Goal: Use online tool/utility

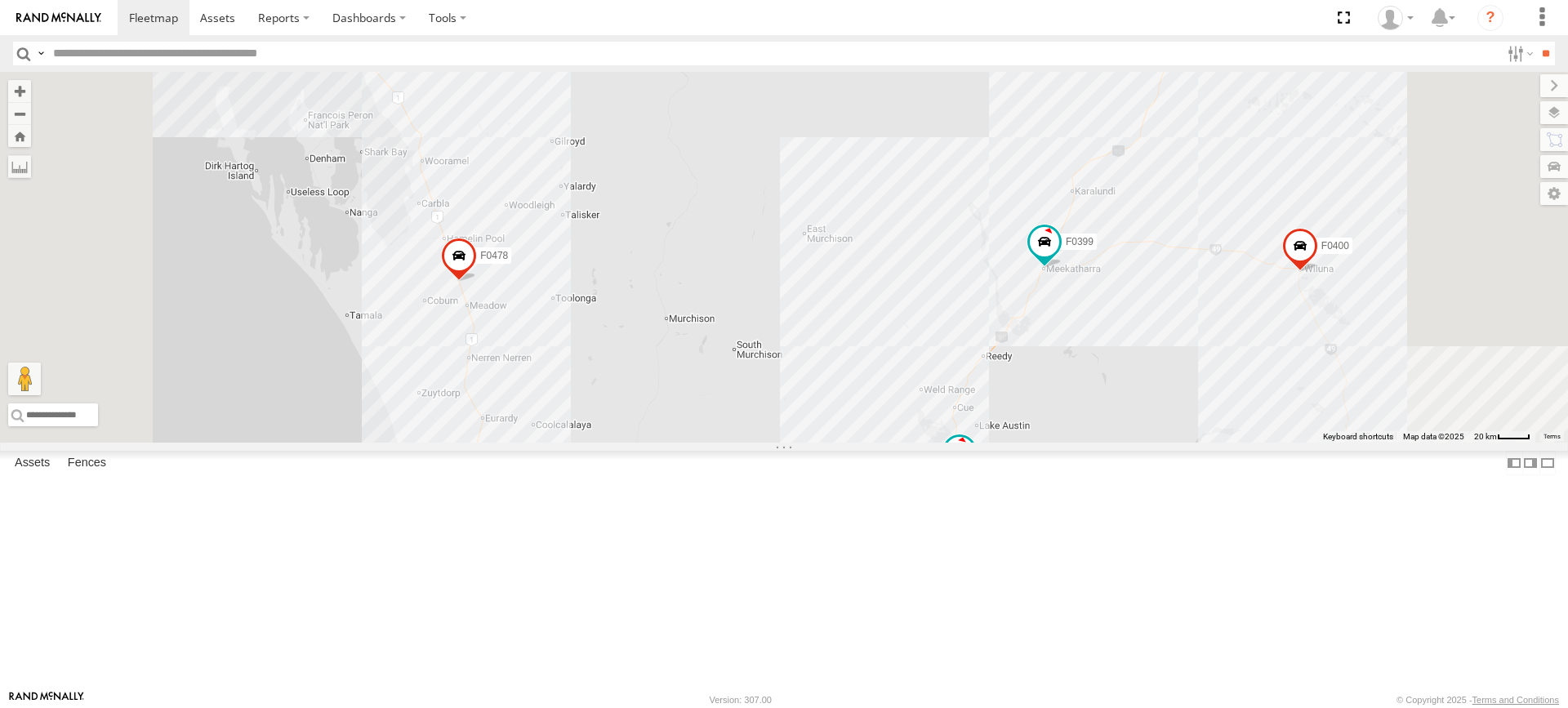
drag, startPoint x: 674, startPoint y: 280, endPoint x: 689, endPoint y: 338, distance: 59.9
click at [689, 338] on div "F0474 MV283 D0545 F0261 F0478 TL265 TL297 D0473 Cage234 Cage101 F0403 Cage243 F…" at bounding box center [784, 256] width 1568 height 371
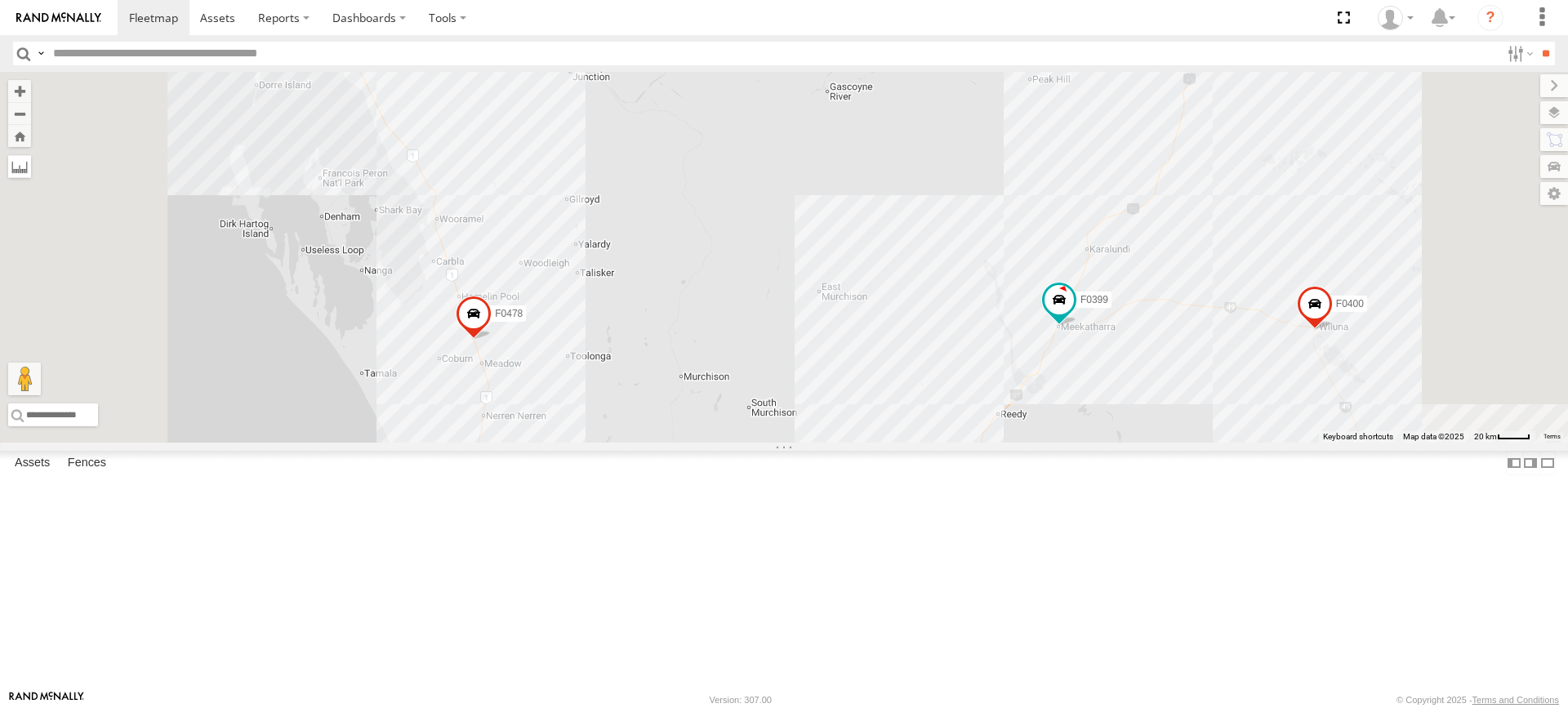
click at [31, 163] on label at bounding box center [20, 166] width 23 height 23
click at [635, 344] on div "F0474 MV283 D0545 F0261 F0478 TL265 TL297 D0473 Cage234 Cage101 F0403 Cage243 F…" at bounding box center [784, 256] width 1568 height 371
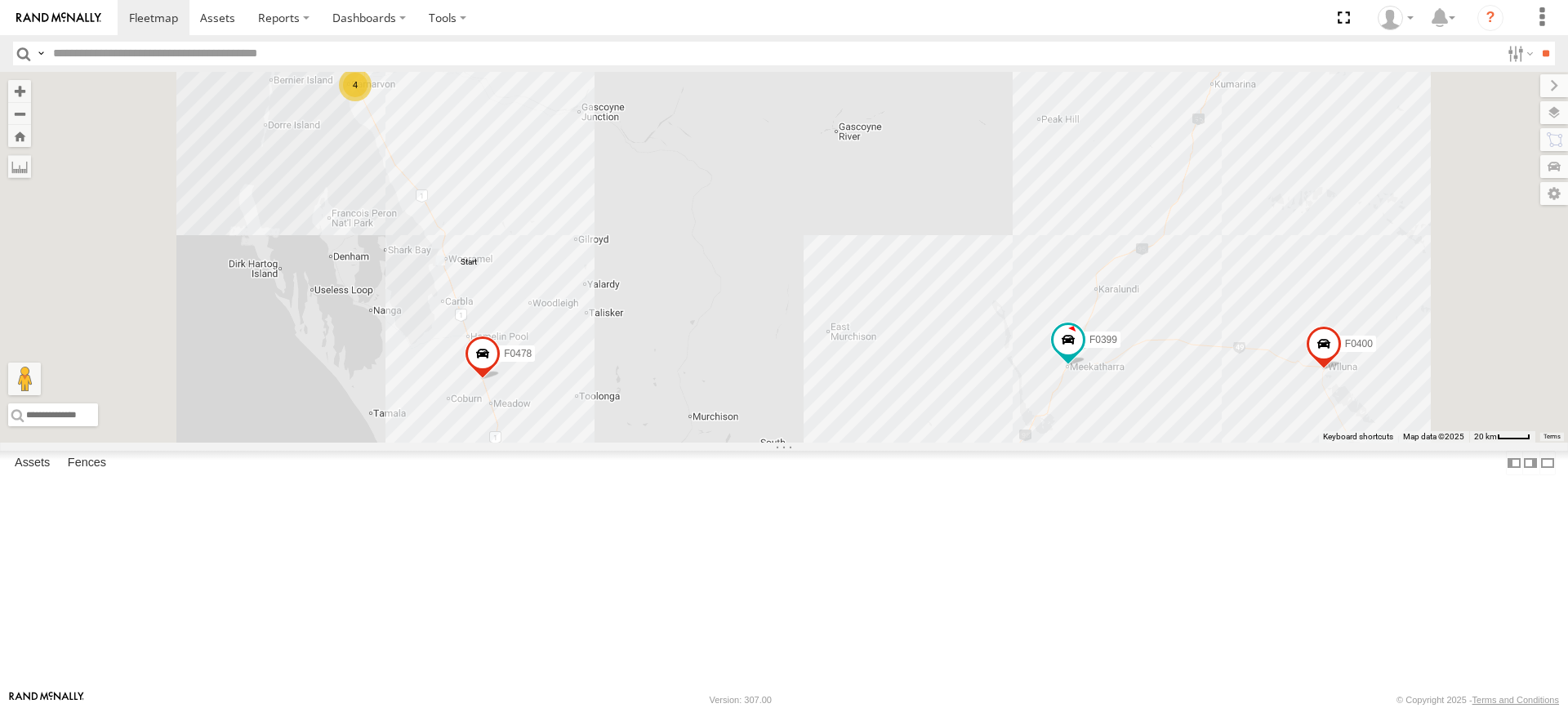
drag, startPoint x: 674, startPoint y: 199, endPoint x: 687, endPoint y: 267, distance: 69.2
click at [687, 267] on div "F0474 MV283 D0545 F0261 F0478 TL265 TL297 D0473 Cage234 Cage101 F0403 Cage243 F…" at bounding box center [784, 256] width 1568 height 371
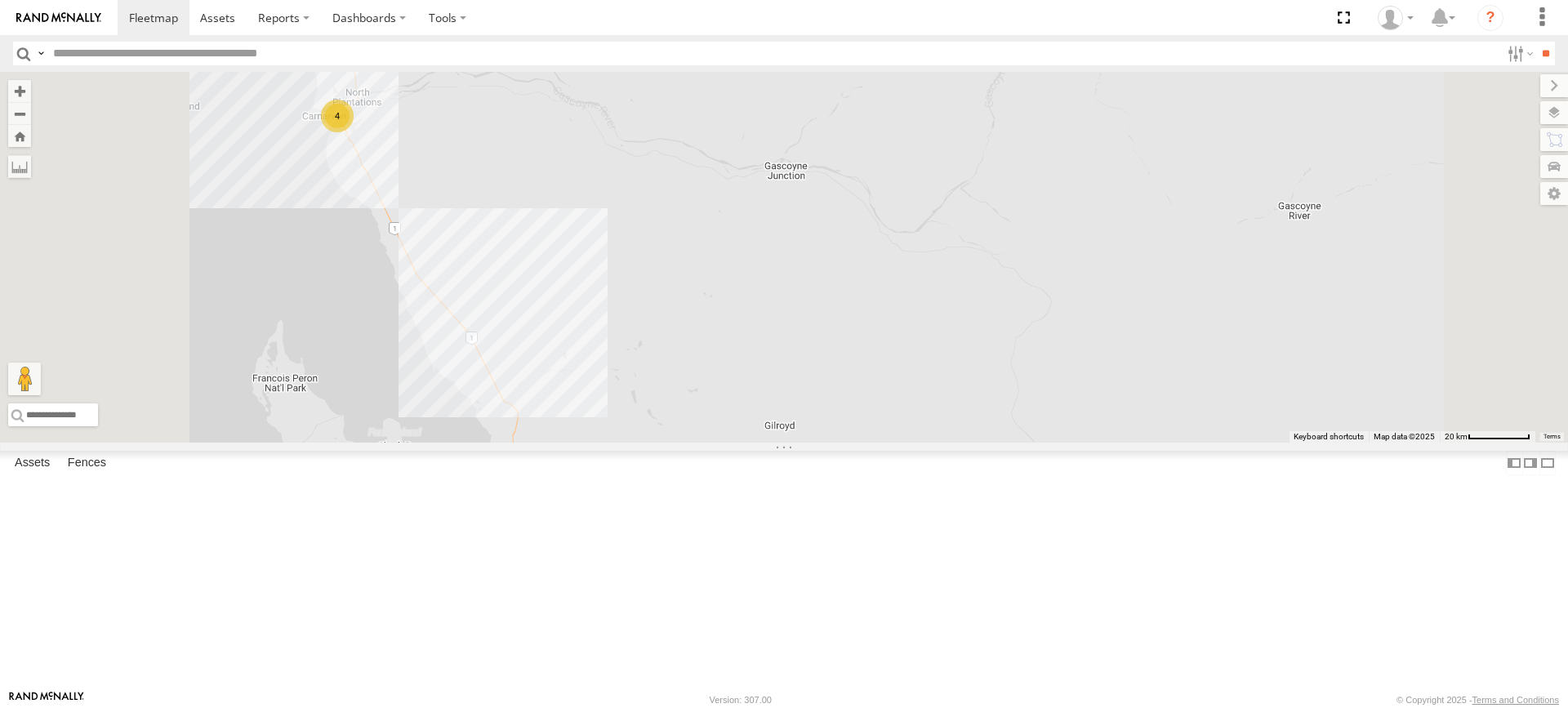
click at [533, 213] on div "F0474 MV283 D0545 F0261 F0478 TL265 TL297 D0473 Cage234 Cage101 F0403 Cage243 F…" at bounding box center [784, 256] width 1568 height 371
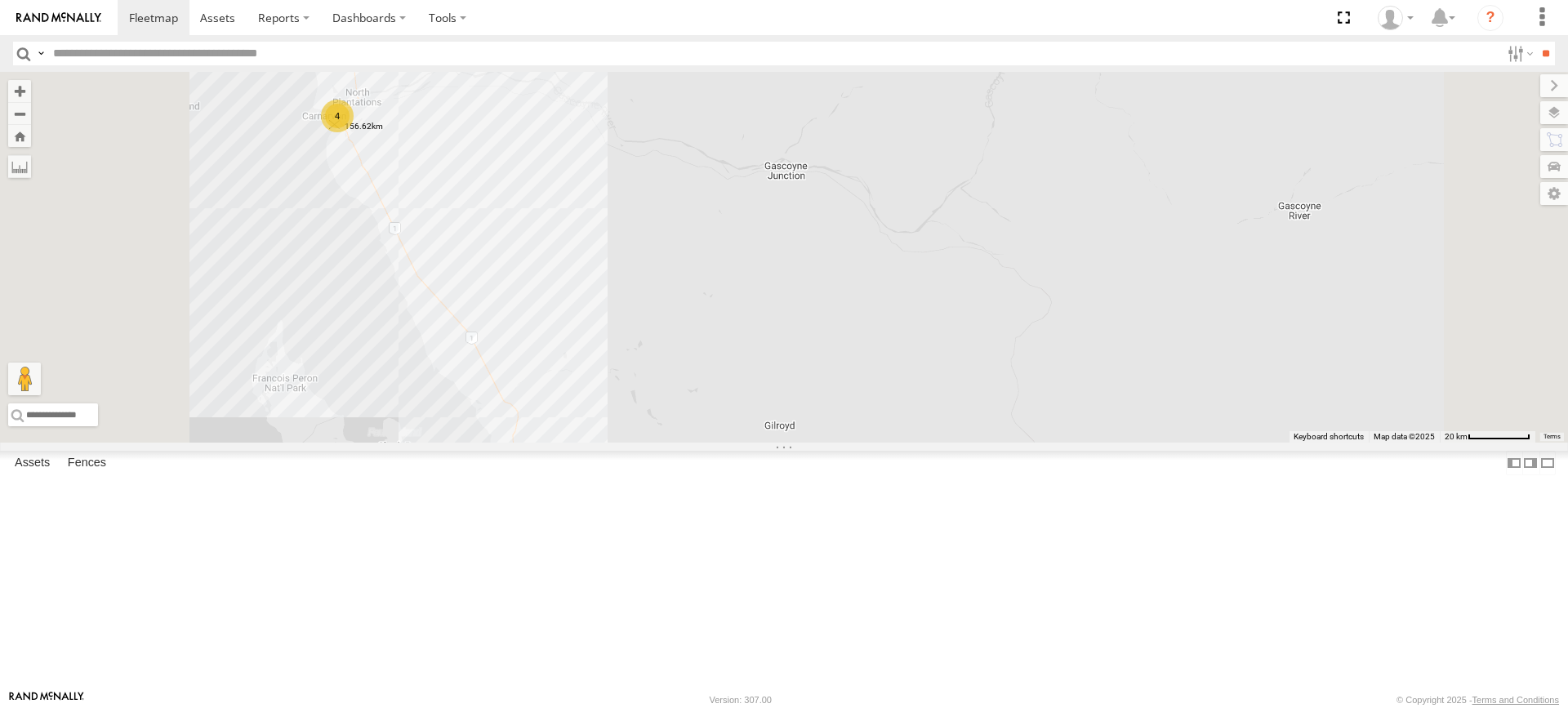
drag, startPoint x: 533, startPoint y: 213, endPoint x: 539, endPoint y: 252, distance: 39.5
click at [346, 137] on img "Start" at bounding box center [334, 125] width 23 height 23
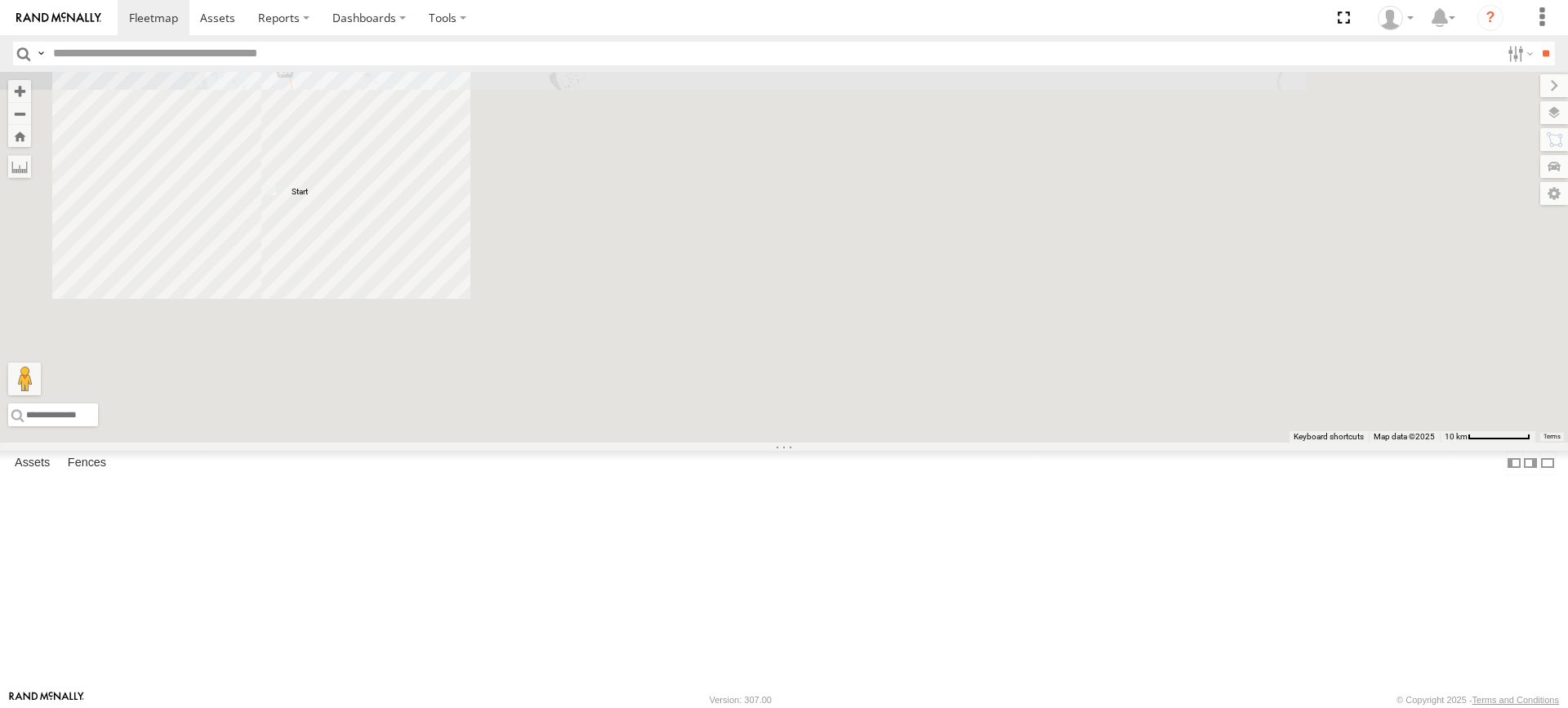
drag, startPoint x: 908, startPoint y: 442, endPoint x: 480, endPoint y: -141, distance: 723.2
click at [480, 0] on html at bounding box center [784, 354] width 1568 height 708
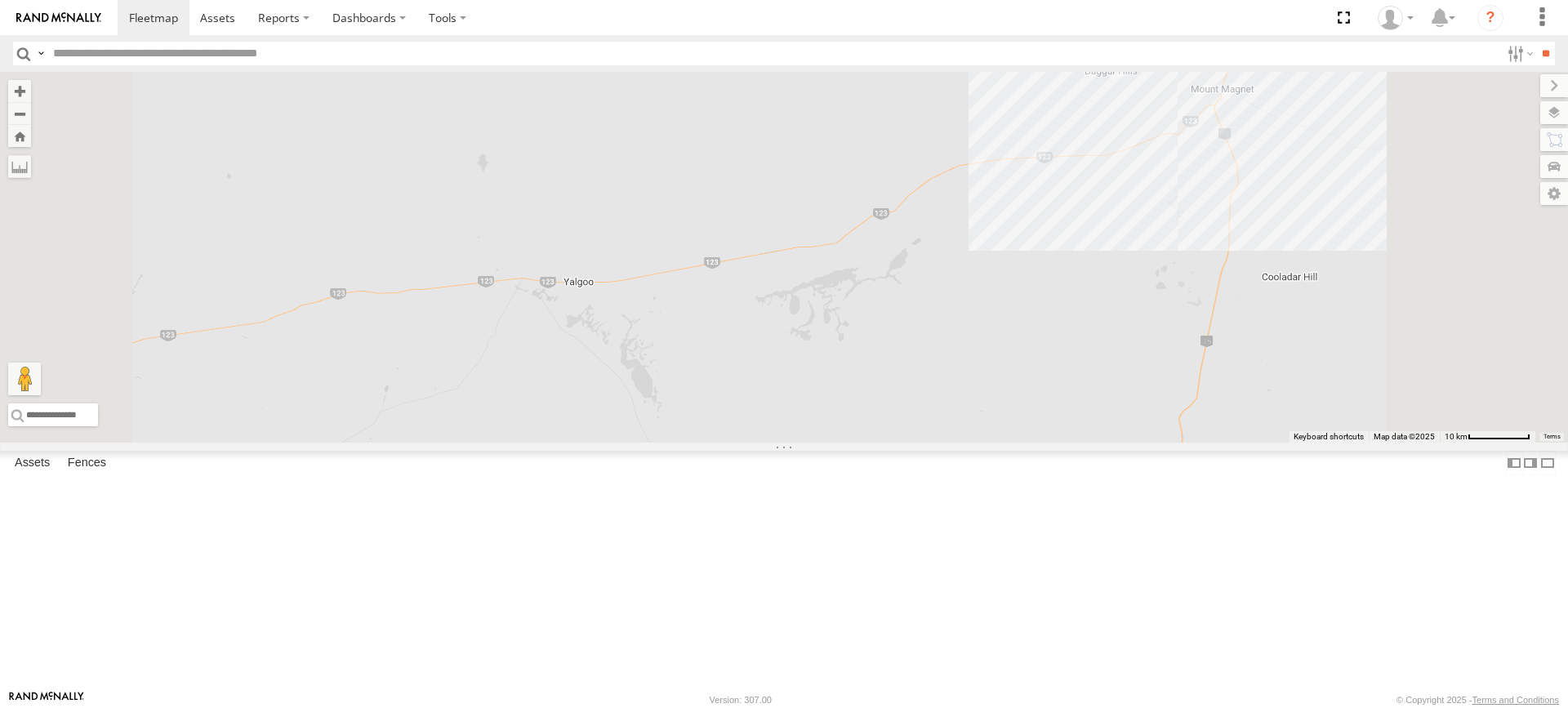
click at [0, 0] on label at bounding box center [0, 0] width 0 height 0
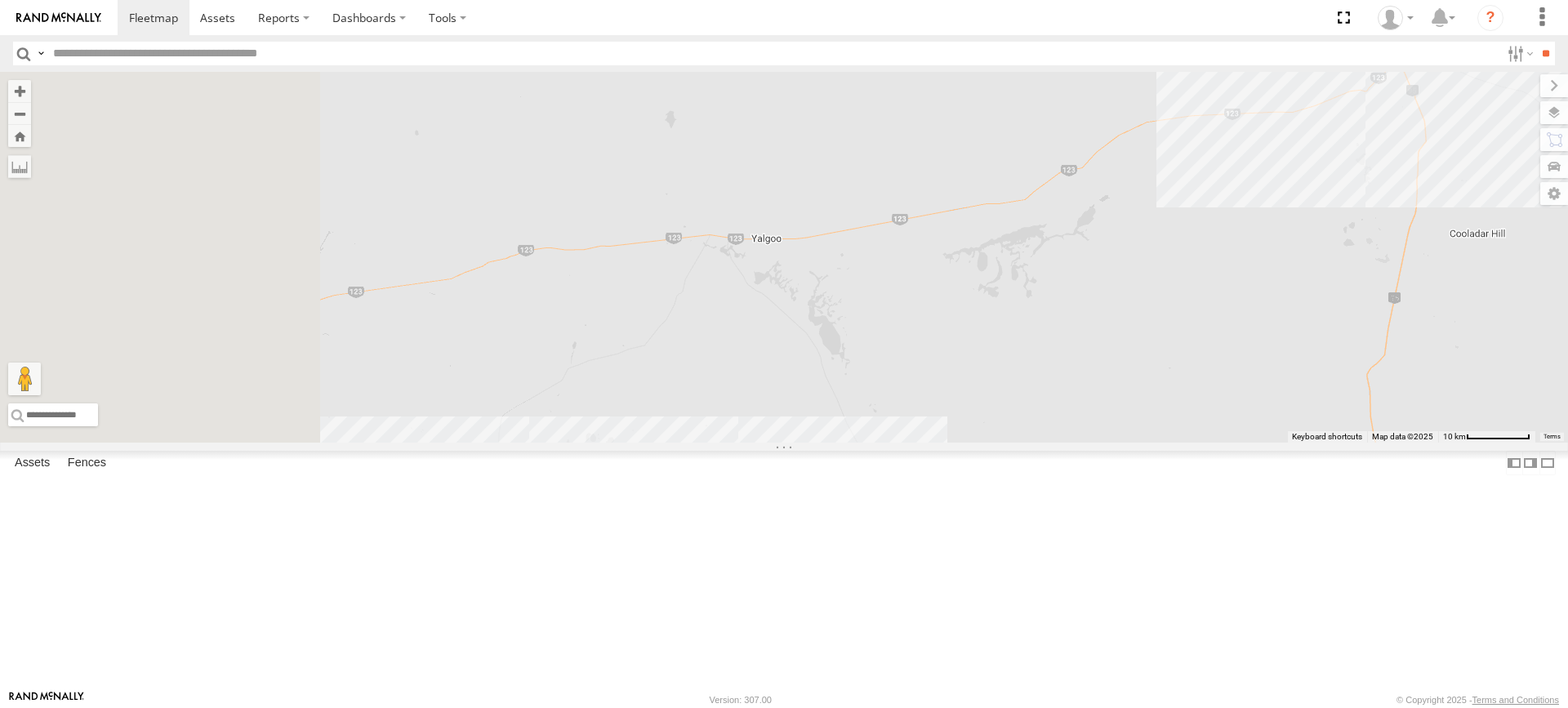
drag, startPoint x: 557, startPoint y: 490, endPoint x: 1021, endPoint y: 387, distance: 475.3
click at [1040, 388] on div "F0474 MV283 D0545 F0261 F0478 TL265 TL297 D0473 Cage234 Cage101 F0403 Cage243 F…" at bounding box center [784, 256] width 1568 height 371
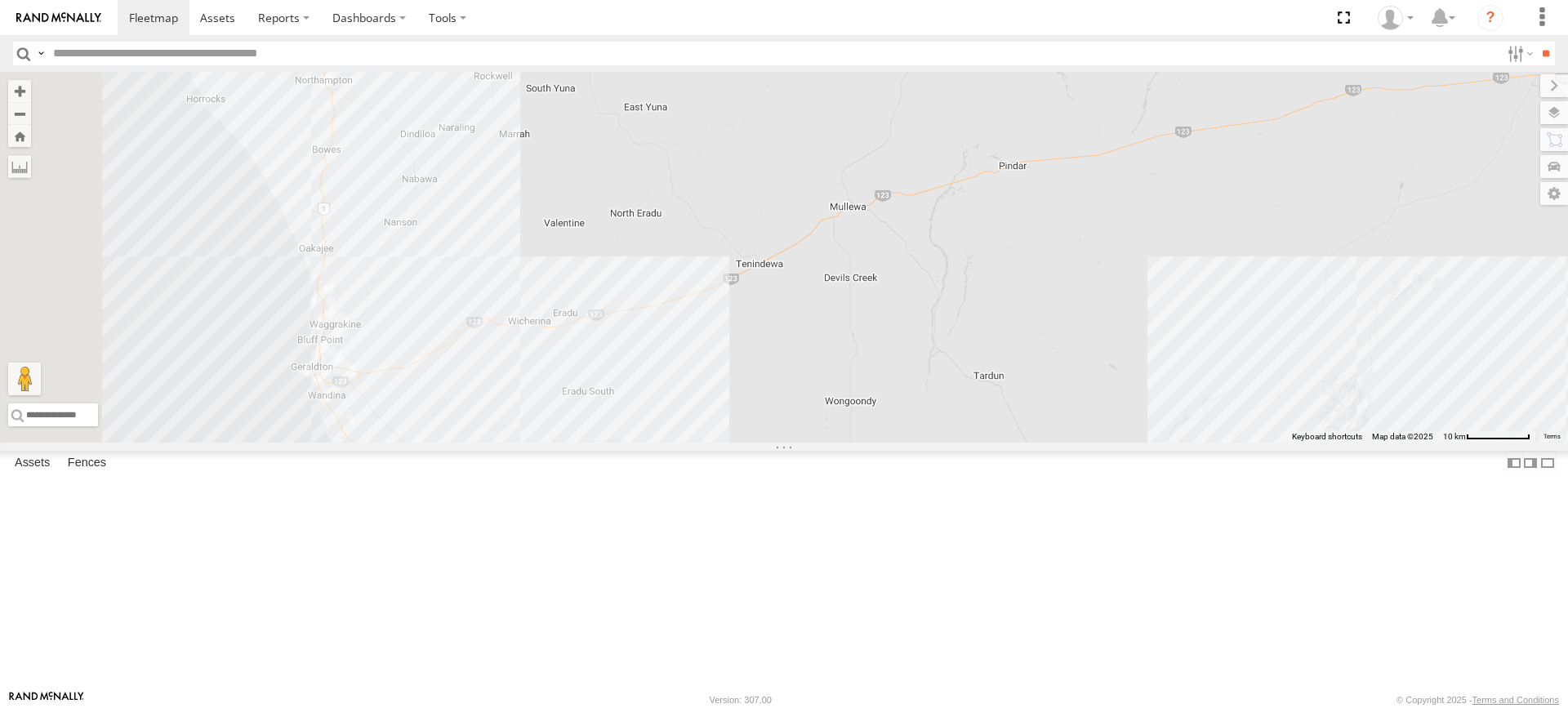
click at [0, 0] on label at bounding box center [0, 0] width 0 height 0
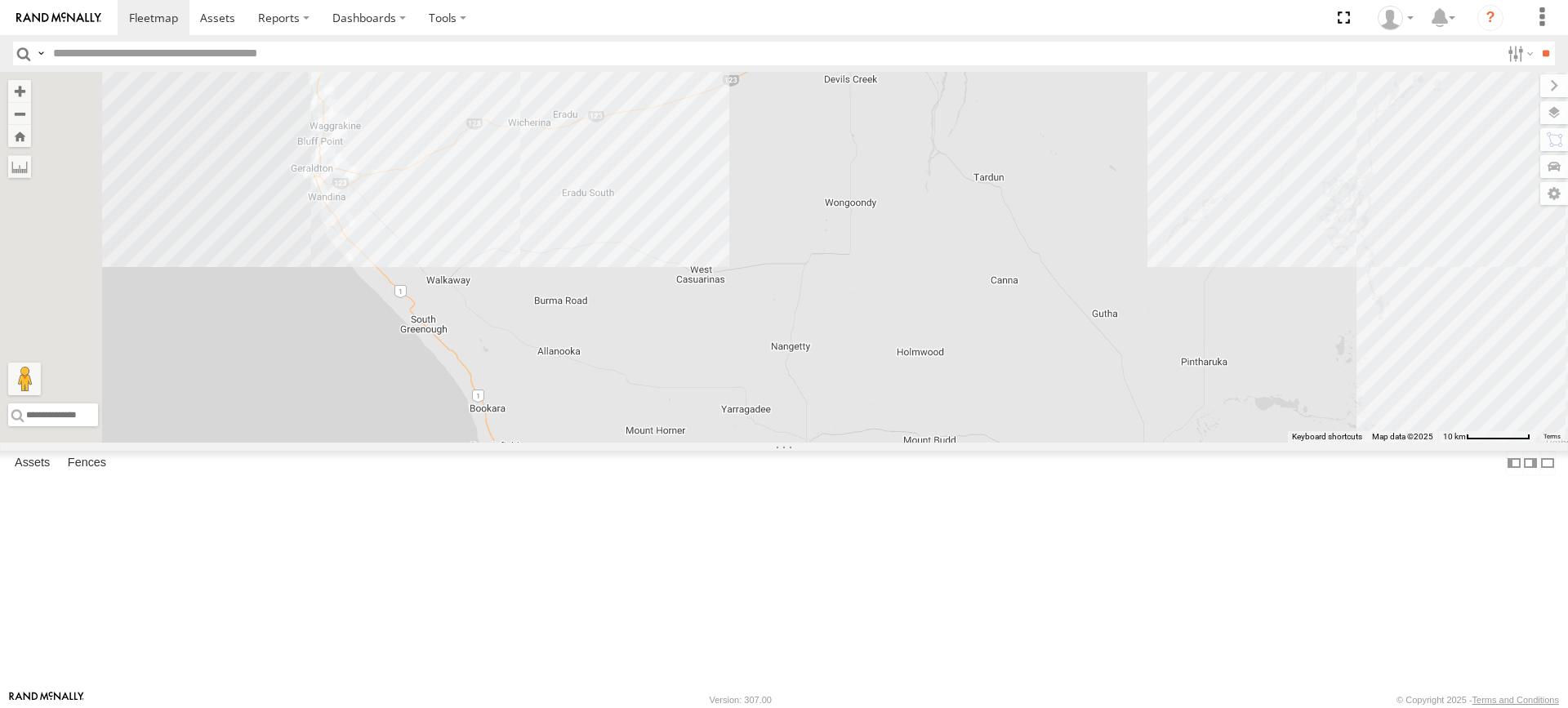
drag, startPoint x: 715, startPoint y: 260, endPoint x: 699, endPoint y: 37, distance: 223.6
click at [699, 37] on body at bounding box center [784, 354] width 1568 height 708
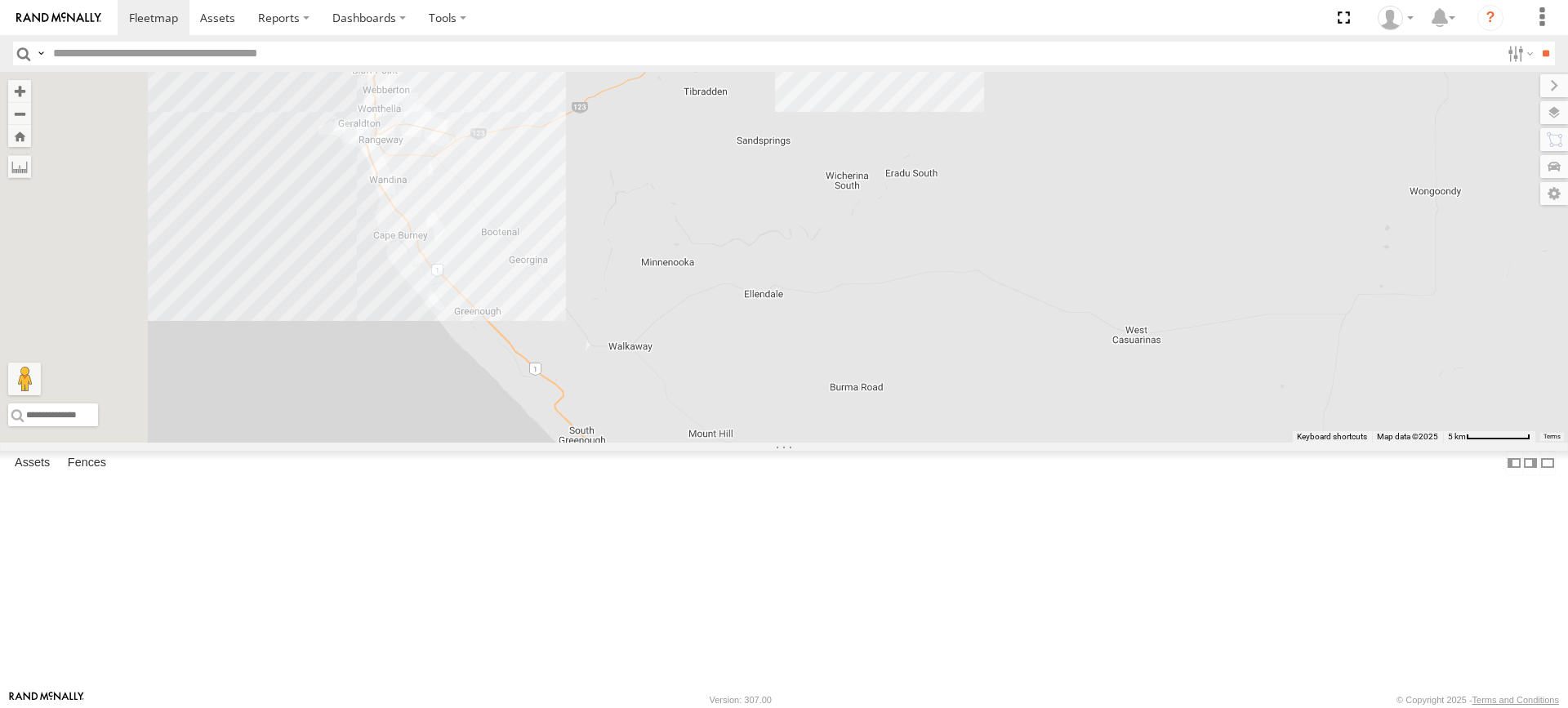
drag, startPoint x: 521, startPoint y: 307, endPoint x: 689, endPoint y: 324, distance: 168.9
click at [689, 324] on div "F0474 MV283 D0545 F0261 F0478 TL265 TL297 D0473 Cage234 Cage101 F0403 Cage243 F…" at bounding box center [784, 256] width 1568 height 371
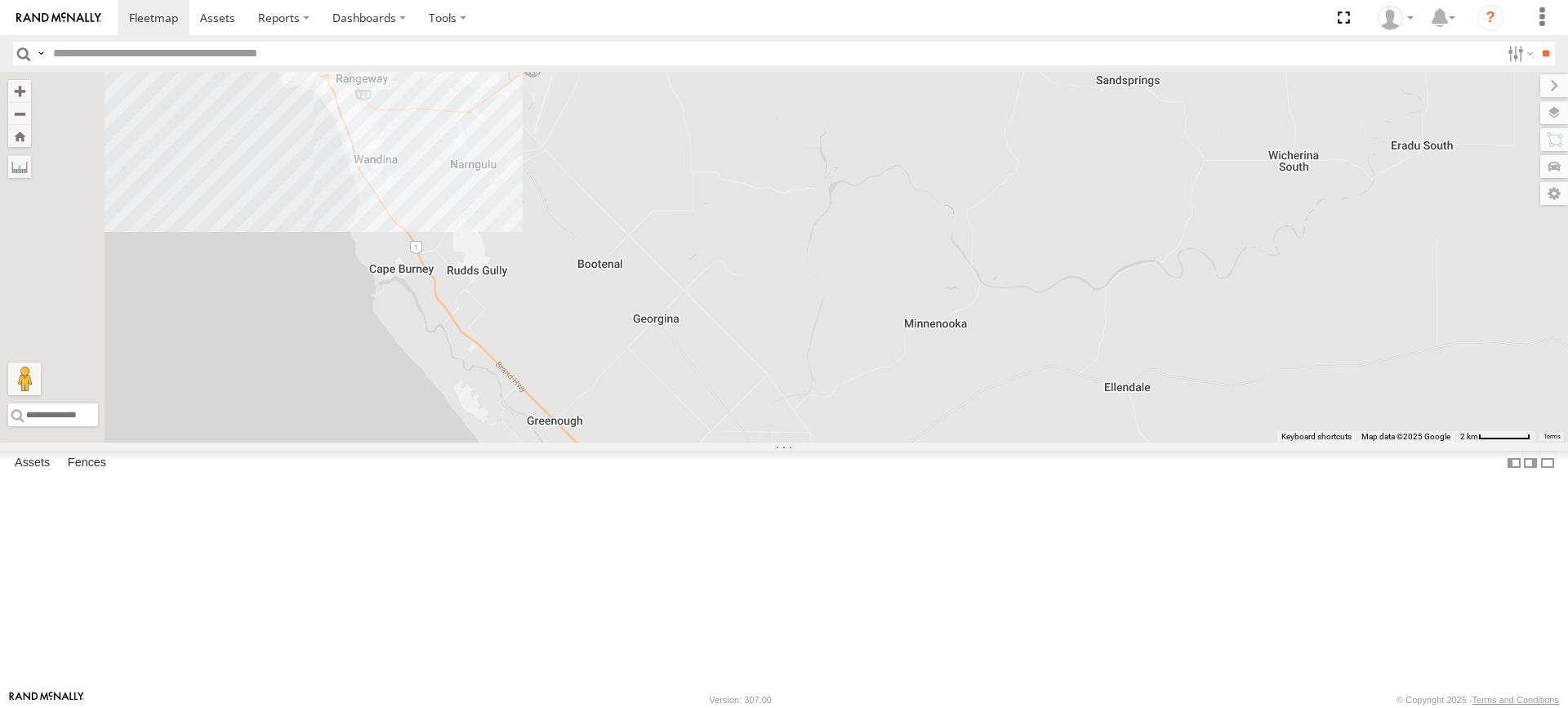
click at [712, 442] on div "F0474 MV283 D0545 F0261 F0478 TL265 TL297 D0473 Cage234 Cage101 F0403 Cage243 F…" at bounding box center [784, 256] width 1568 height 371
click at [529, 205] on div "F0474 MV283 D0545 F0261 F0478 TL265 TL297 D0473 Cage234 Cage101 F0403 Cage243 F…" at bounding box center [784, 256] width 1568 height 371
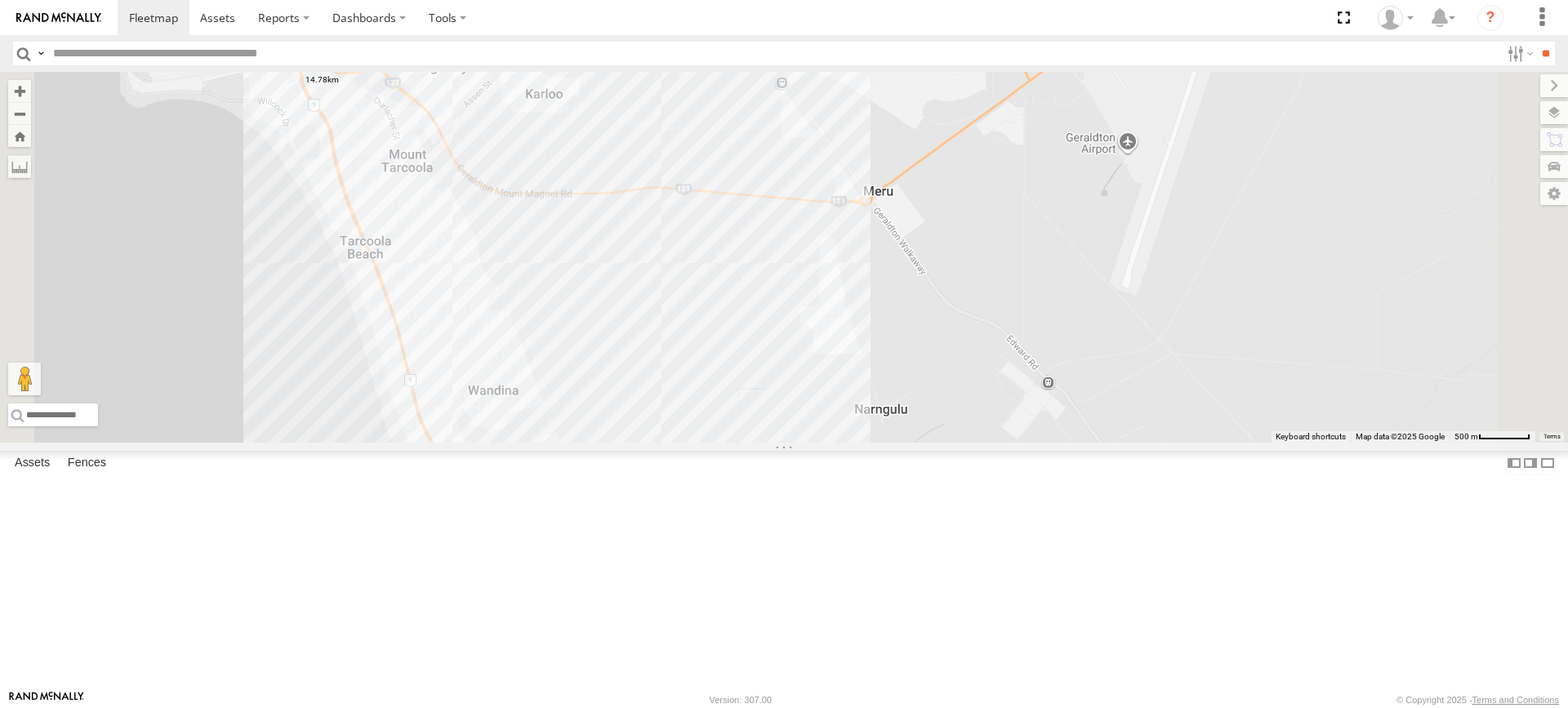
click at [0, 0] on label at bounding box center [0, 0] width 0 height 0
